Goal: Task Accomplishment & Management: Use online tool/utility

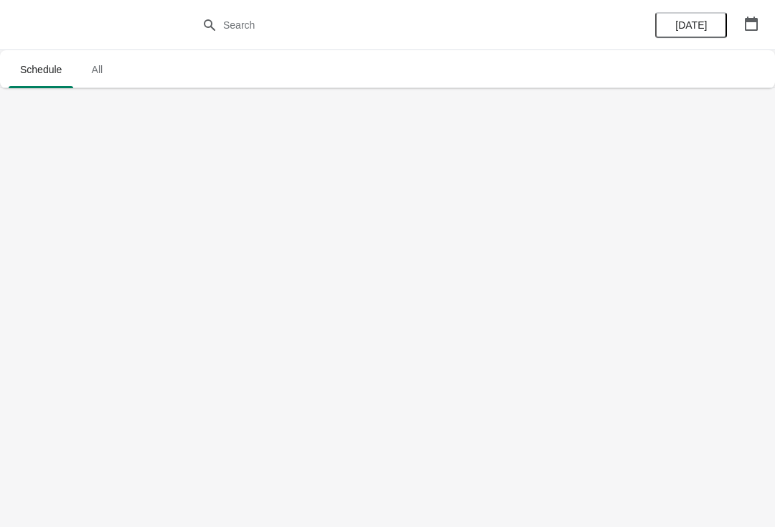
click at [479, 1] on div at bounding box center [387, 25] width 775 height 50
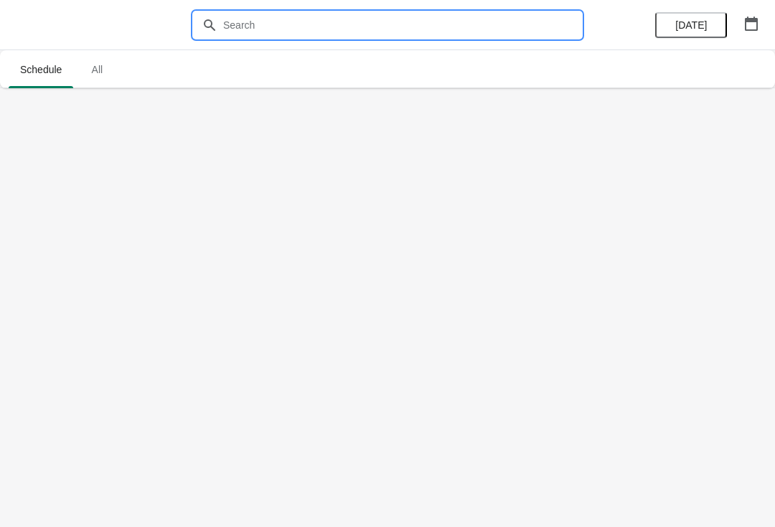
click at [504, 25] on input "text" at bounding box center [401, 25] width 359 height 26
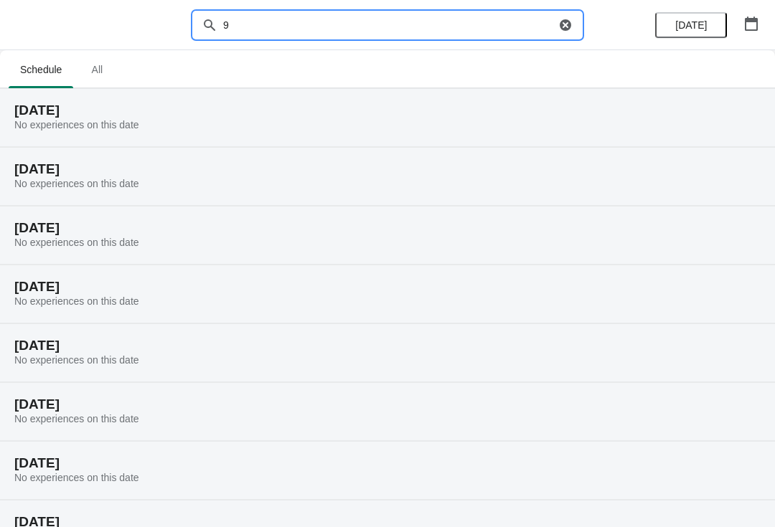
type input "9"
click at [659, 178] on div "[DATE] No experiences on this date" at bounding box center [387, 176] width 775 height 59
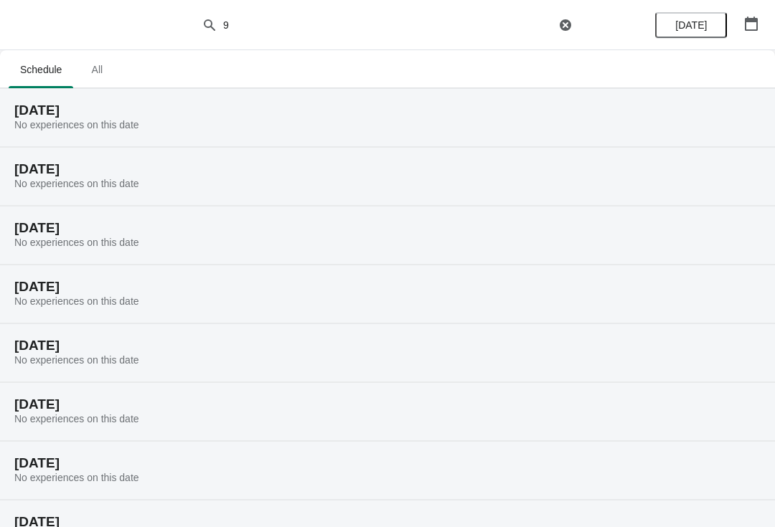
click at [557, 234] on h2 "[DATE]" at bounding box center [387, 228] width 746 height 14
click at [562, 21] on icon "button" at bounding box center [565, 24] width 11 height 11
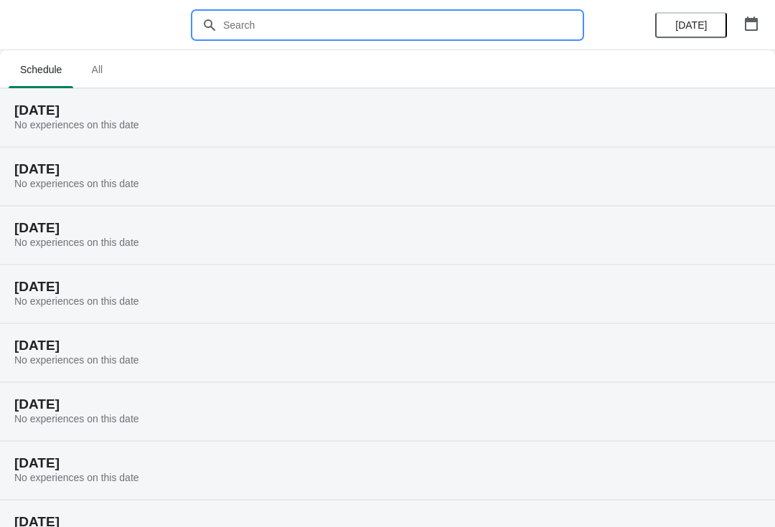
click at [435, 227] on h2 "[DATE]" at bounding box center [387, 228] width 746 height 14
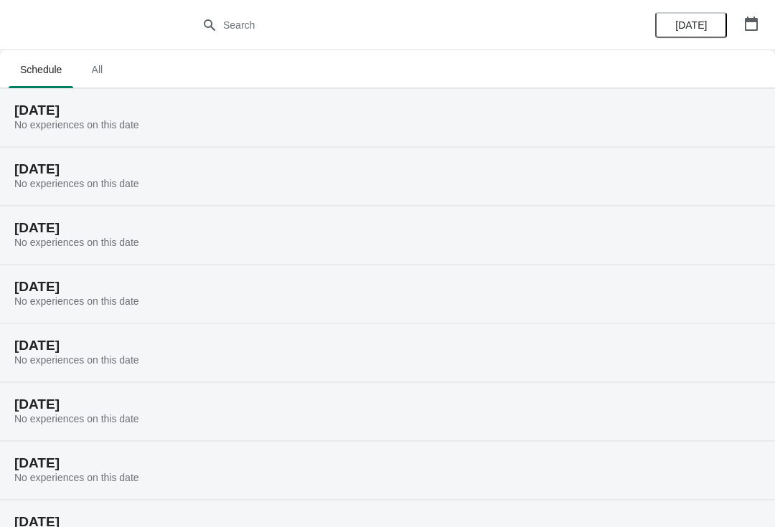
click at [762, 22] on button "button" at bounding box center [751, 24] width 26 height 26
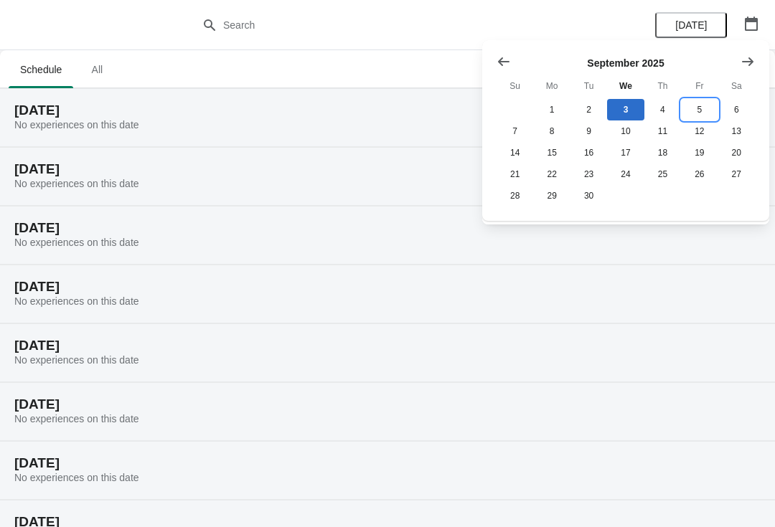
click at [700, 105] on button "5" at bounding box center [699, 110] width 37 height 22
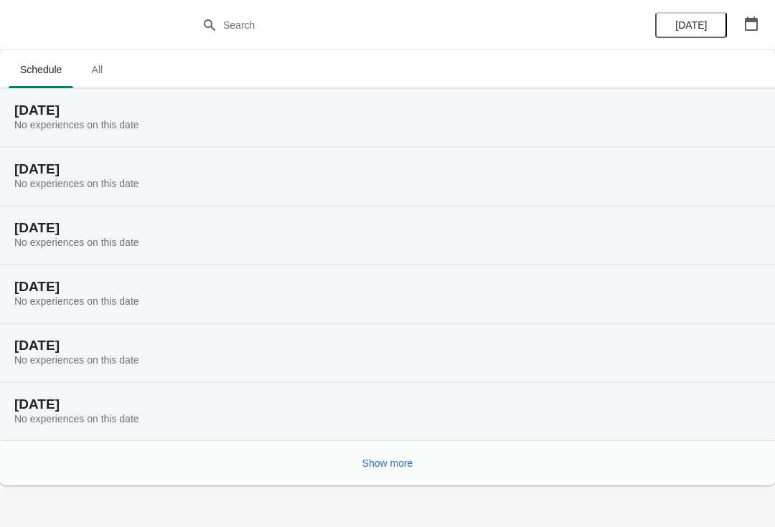
click at [608, 132] on div "[DATE] No experiences on this date" at bounding box center [387, 117] width 775 height 59
click at [399, 469] on span "Show more" at bounding box center [387, 463] width 51 height 11
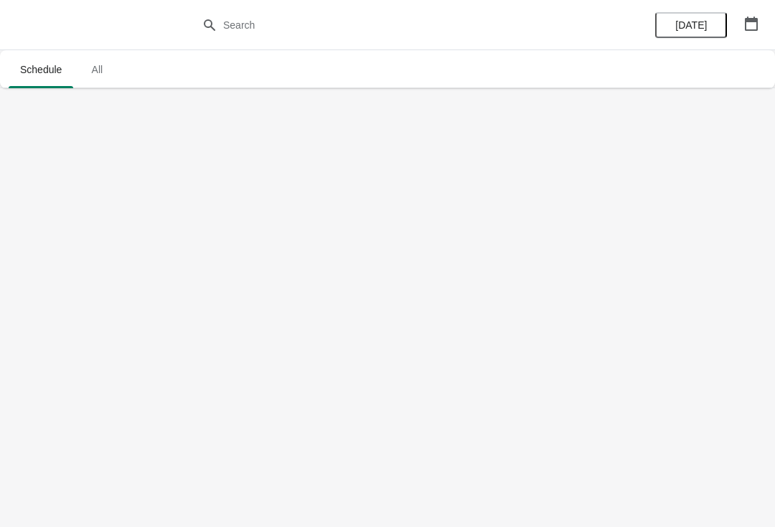
click at [770, 8] on div "[DATE]" at bounding box center [707, 25] width 136 height 50
click at [752, 19] on icon "button" at bounding box center [751, 24] width 13 height 14
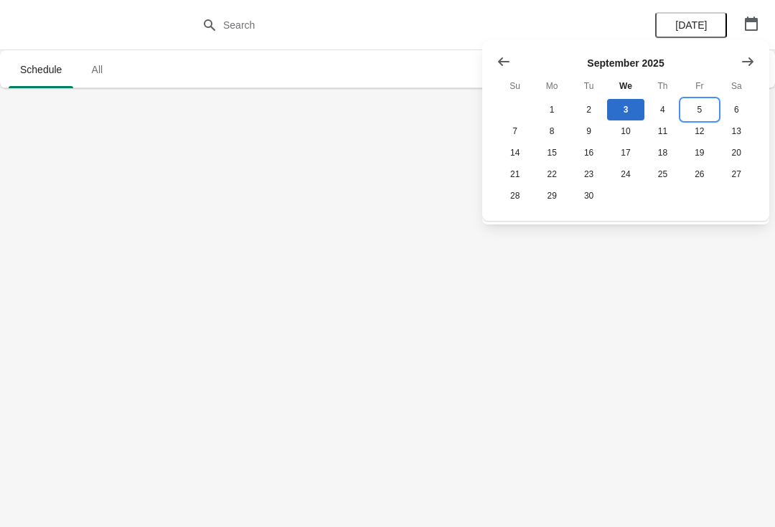
click at [705, 108] on button "5" at bounding box center [699, 110] width 37 height 22
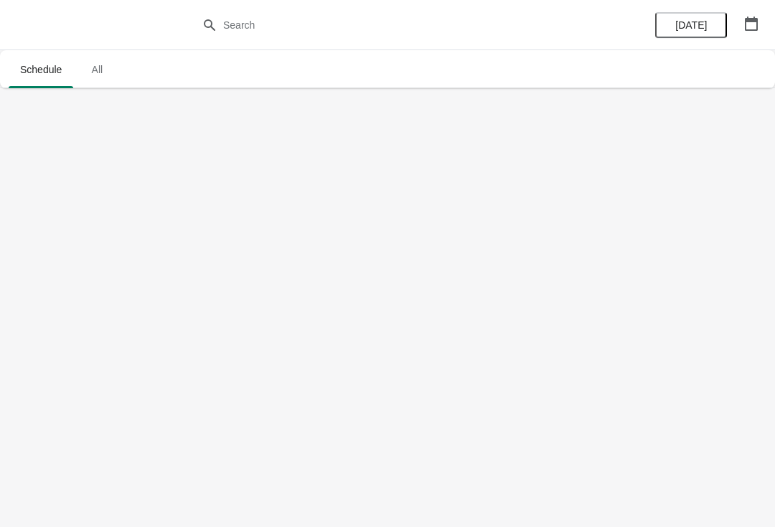
click at [100, 70] on span "All" at bounding box center [97, 70] width 36 height 26
